Goal: Book appointment/travel/reservation

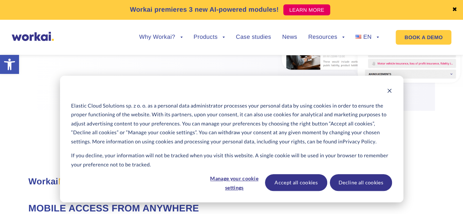
scroll to position [1164, 0]
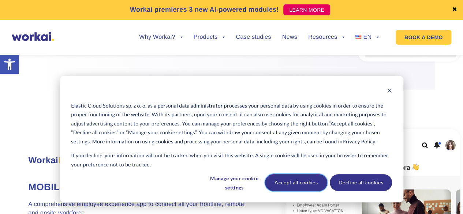
click at [318, 185] on button "Accept all cookies" at bounding box center [296, 182] width 62 height 17
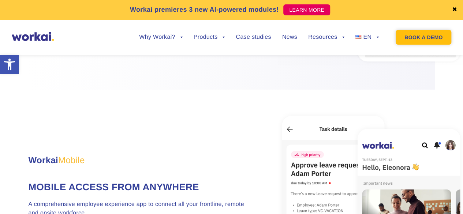
click at [416, 38] on link "BOOK A DEMO" at bounding box center [424, 37] width 56 height 15
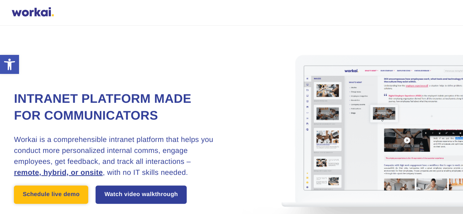
click at [63, 195] on link "Schedule live demo" at bounding box center [51, 195] width 74 height 18
